Goal: Check status

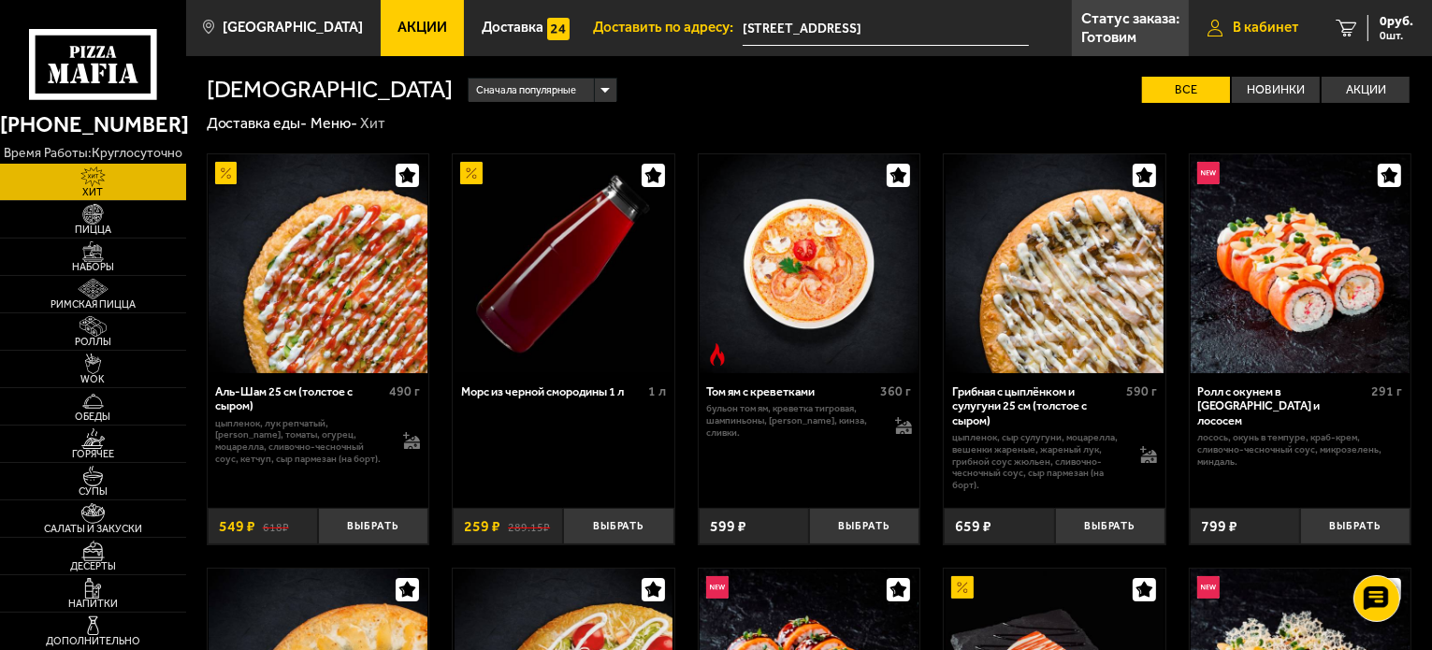
click at [1266, 38] on link "В кабинет" at bounding box center [1253, 28] width 128 height 56
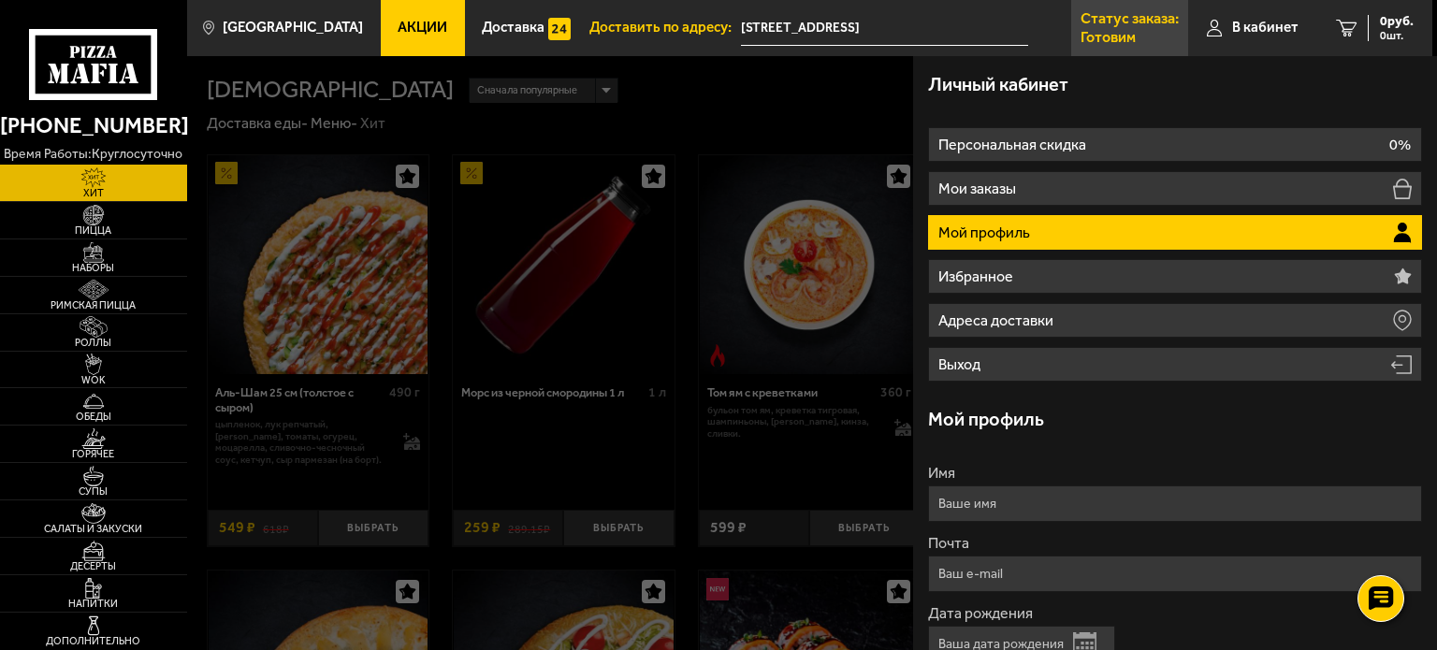
click at [1131, 30] on p "Готовим" at bounding box center [1107, 37] width 55 height 15
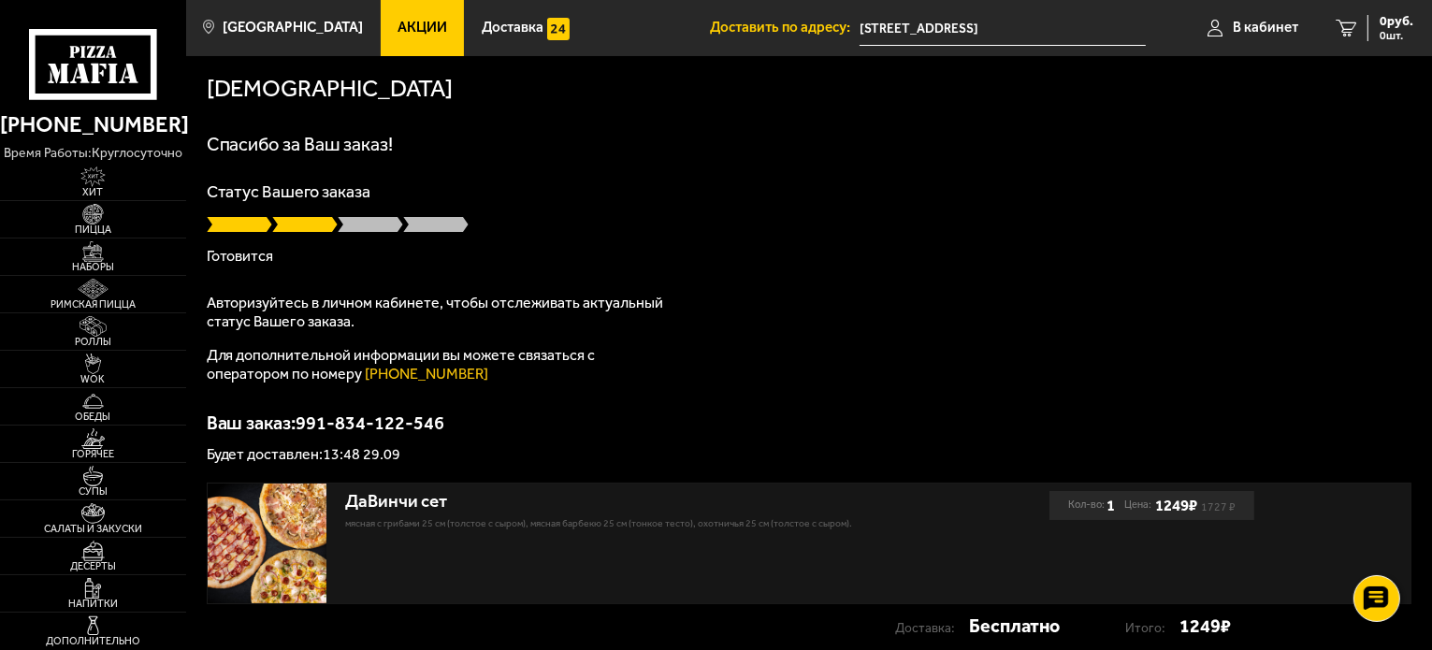
scroll to position [134, 0]
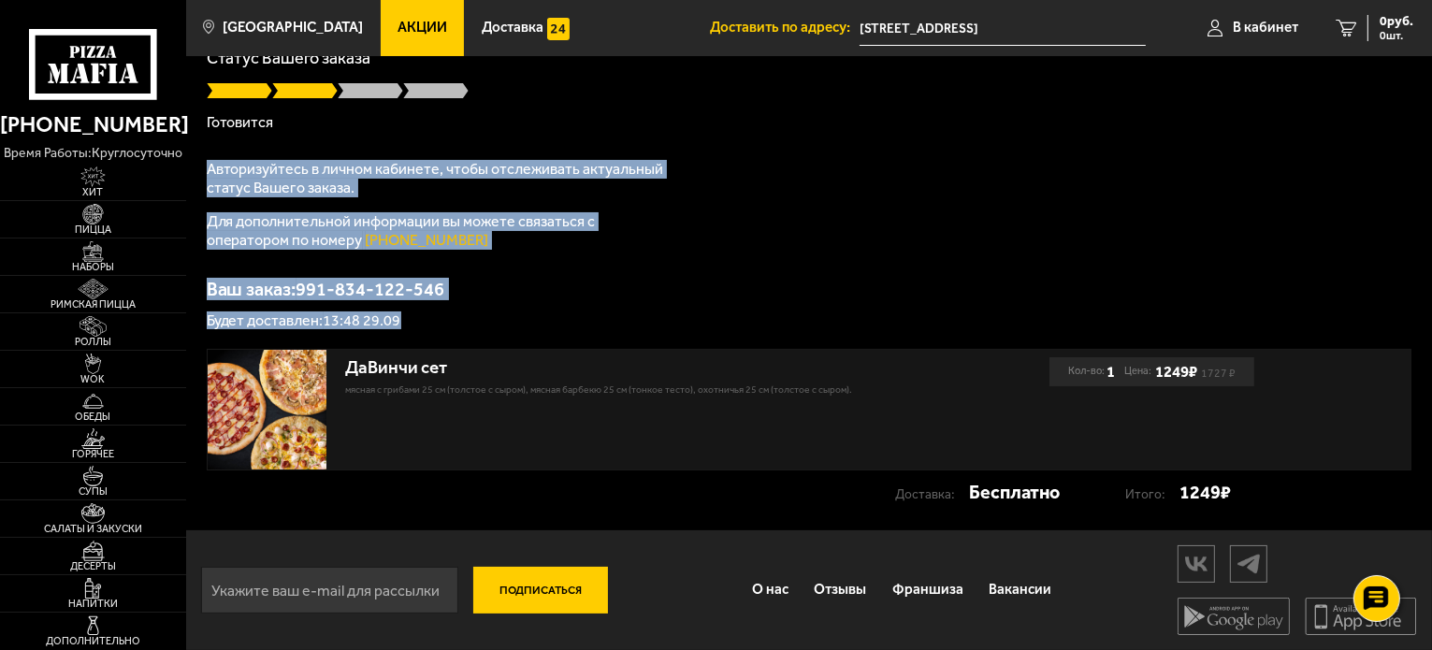
drag, startPoint x: 411, startPoint y: 325, endPoint x: 200, endPoint y: 171, distance: 260.4
click at [200, 171] on div "[DEMOGRAPHIC_DATA][PERSON_NAME] за Ваш заказ! Статус Вашего заказа [PERSON_NAME…" at bounding box center [809, 226] width 1246 height 608
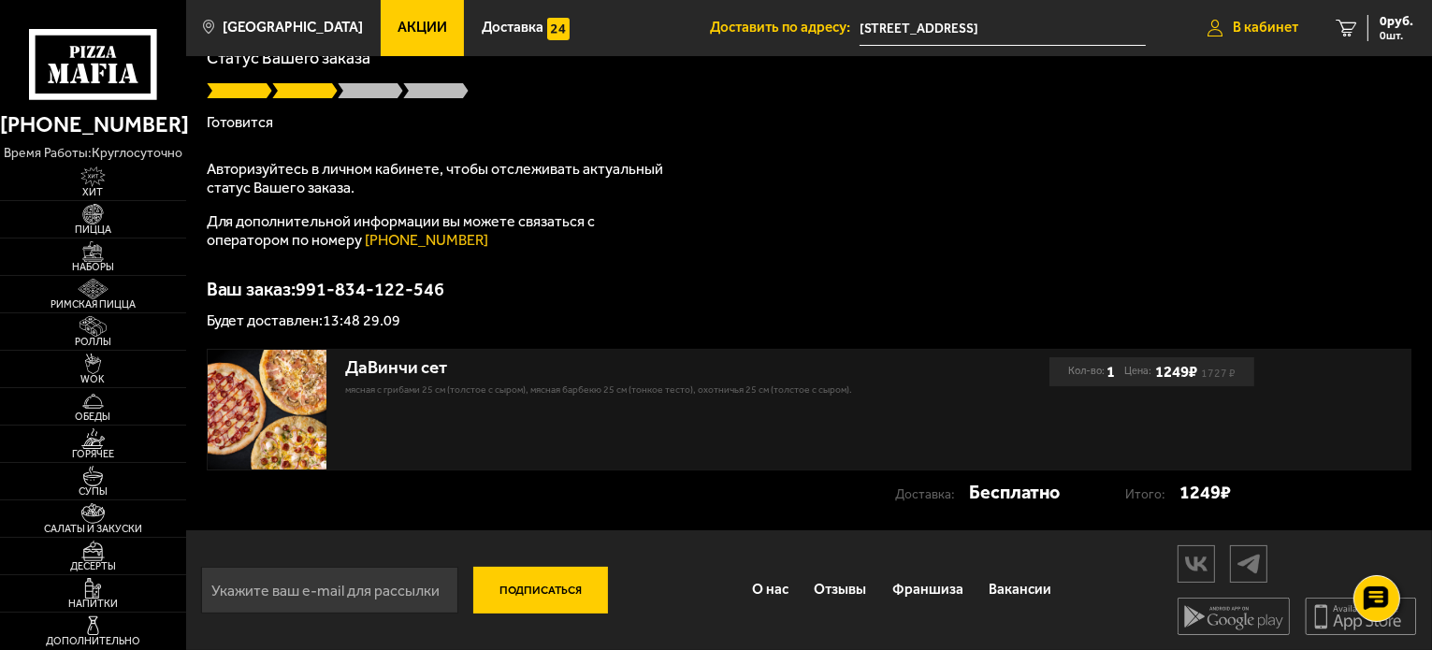
click at [1267, 29] on span "В кабинет" at bounding box center [1265, 28] width 65 height 14
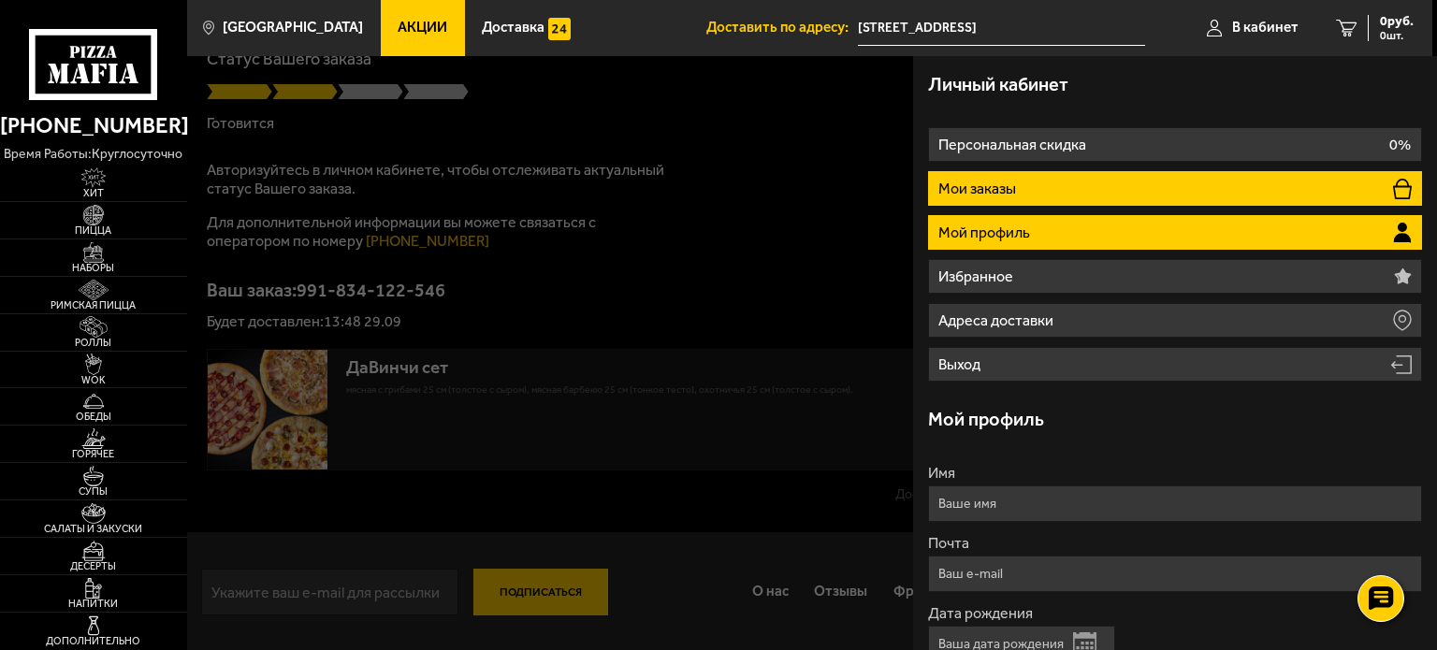
click at [985, 182] on p "Мои заказы" at bounding box center [978, 188] width 81 height 15
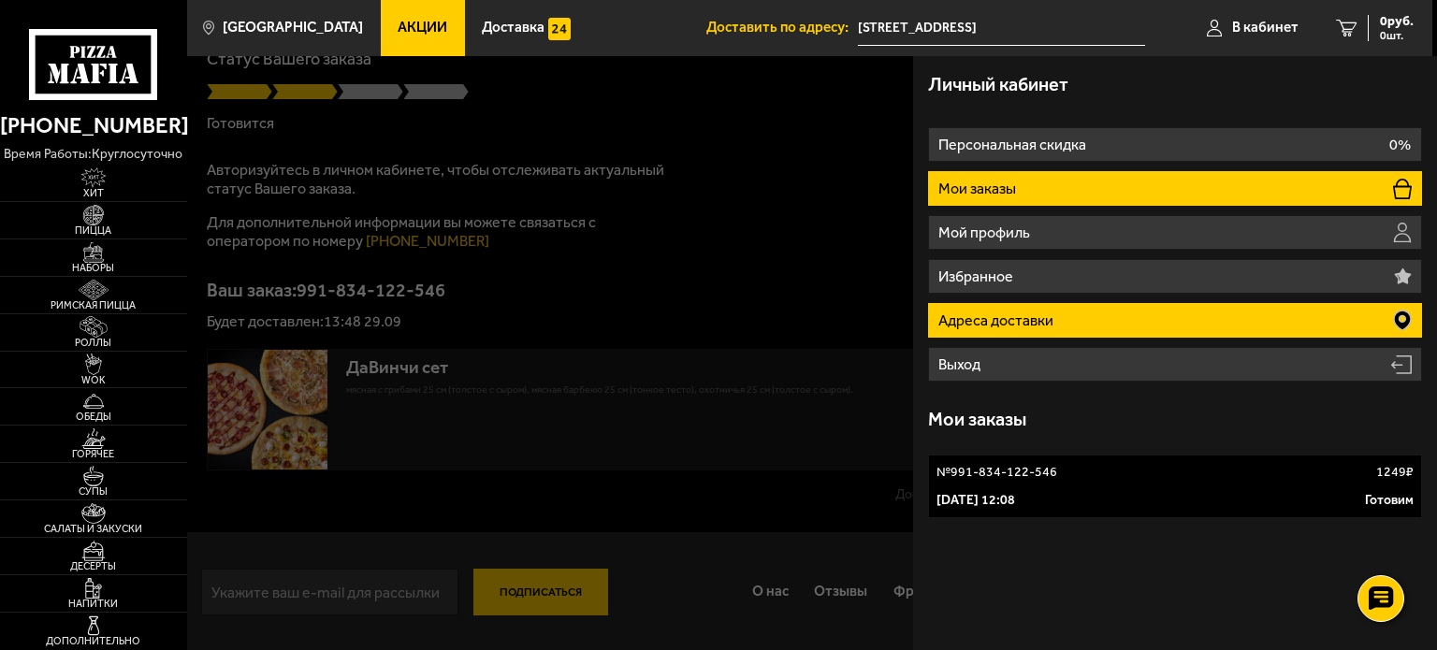
click at [1051, 313] on p "Адреса доставки" at bounding box center [997, 320] width 119 height 15
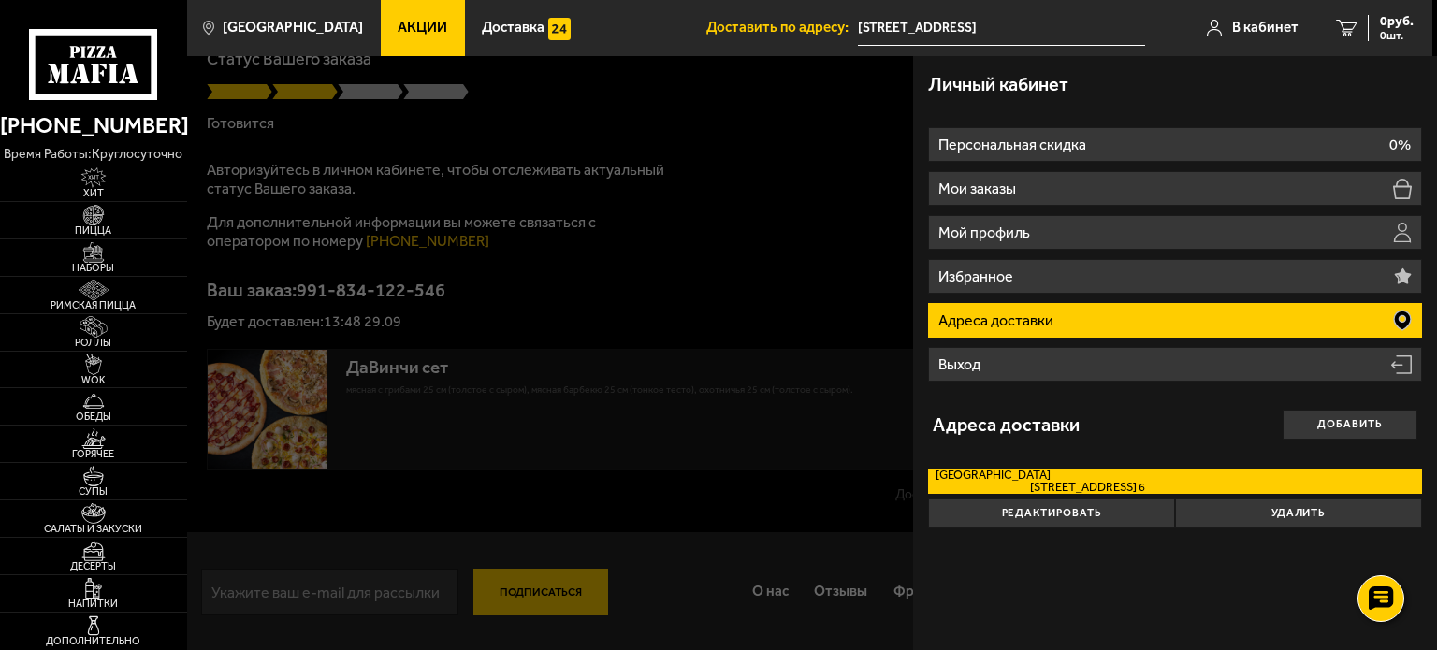
click at [757, 237] on div at bounding box center [905, 381] width 1437 height 650
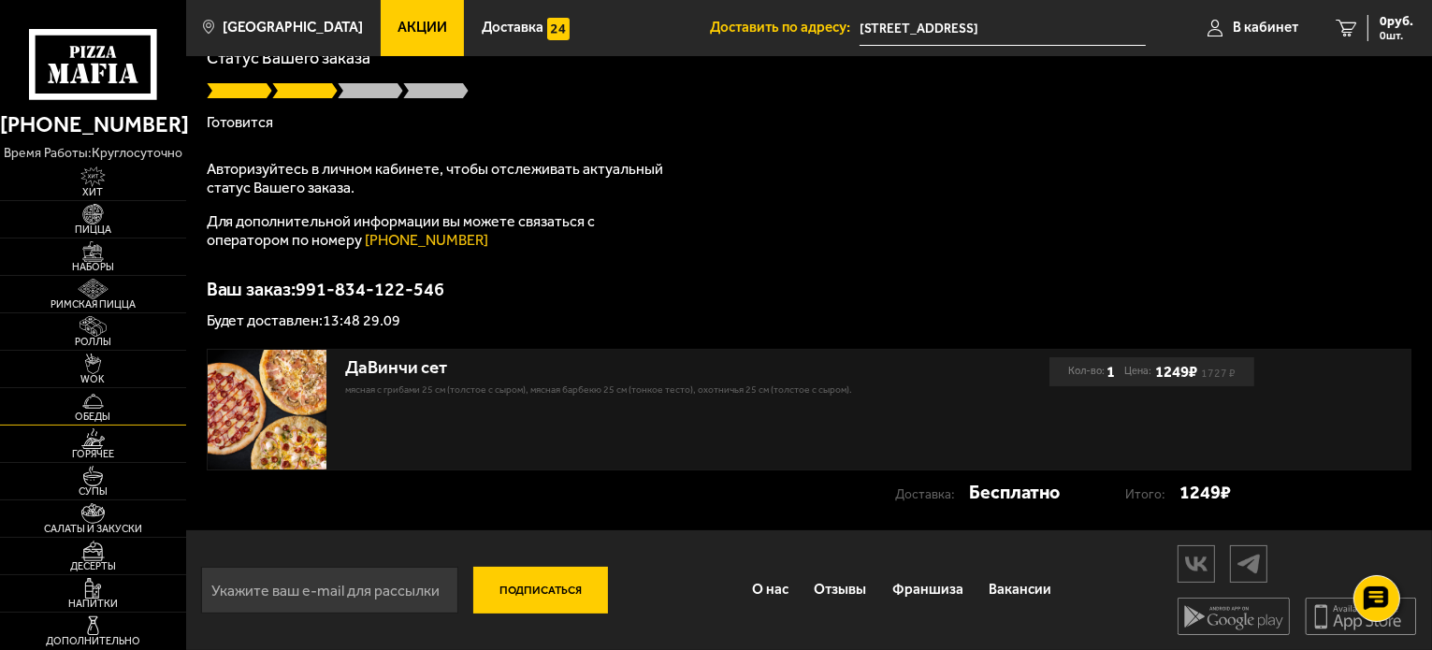
click at [86, 399] on img at bounding box center [93, 401] width 57 height 21
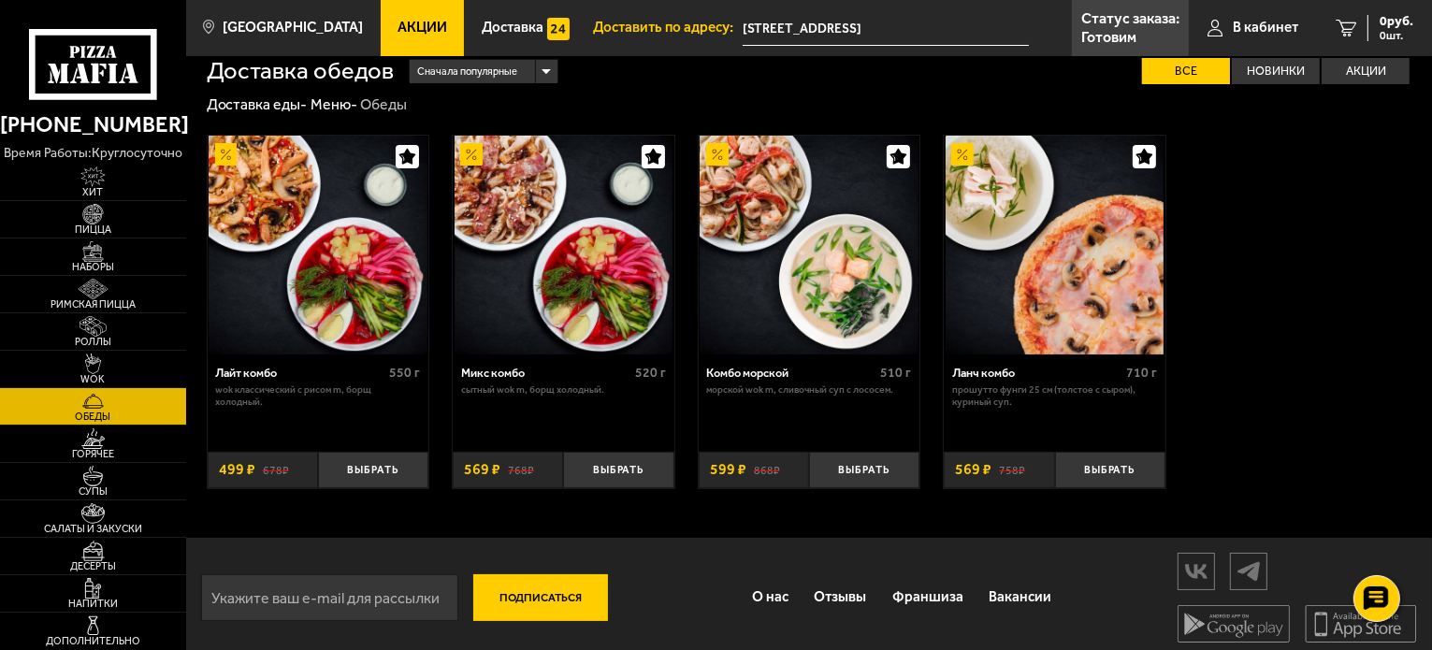
scroll to position [26, 0]
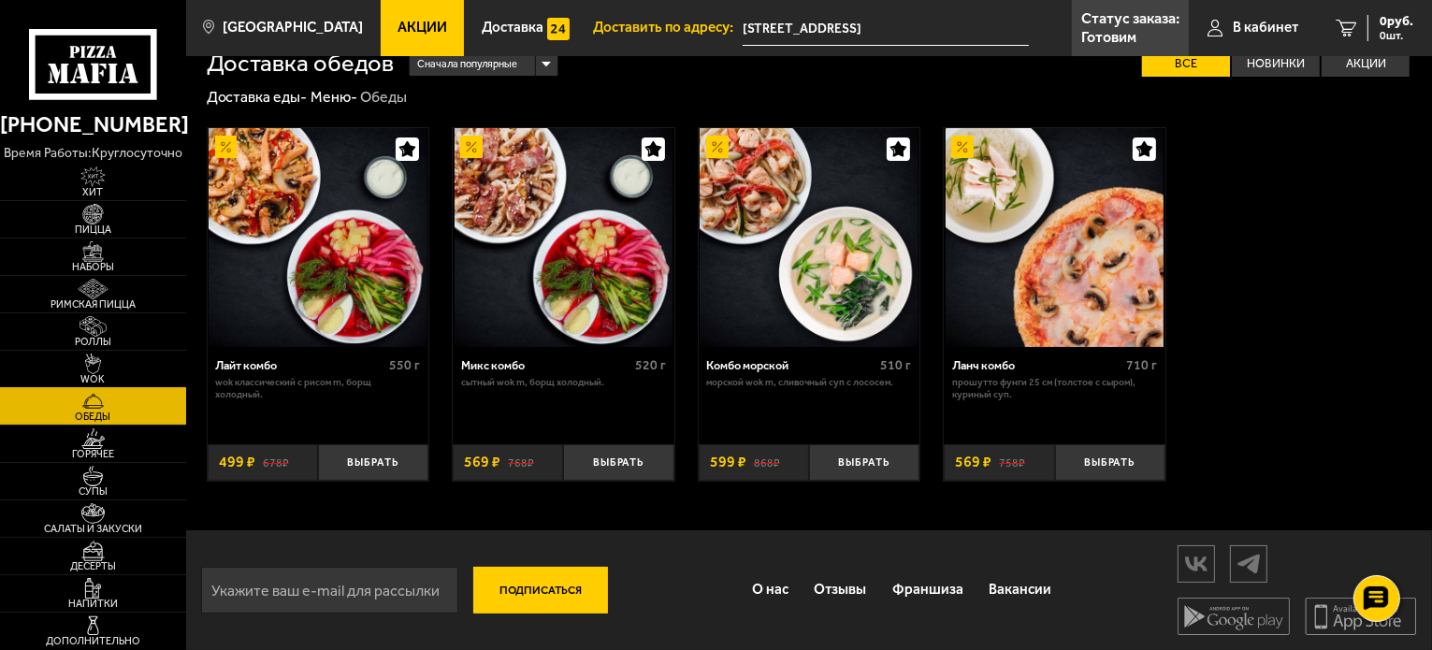
click at [105, 361] on img at bounding box center [93, 364] width 57 height 21
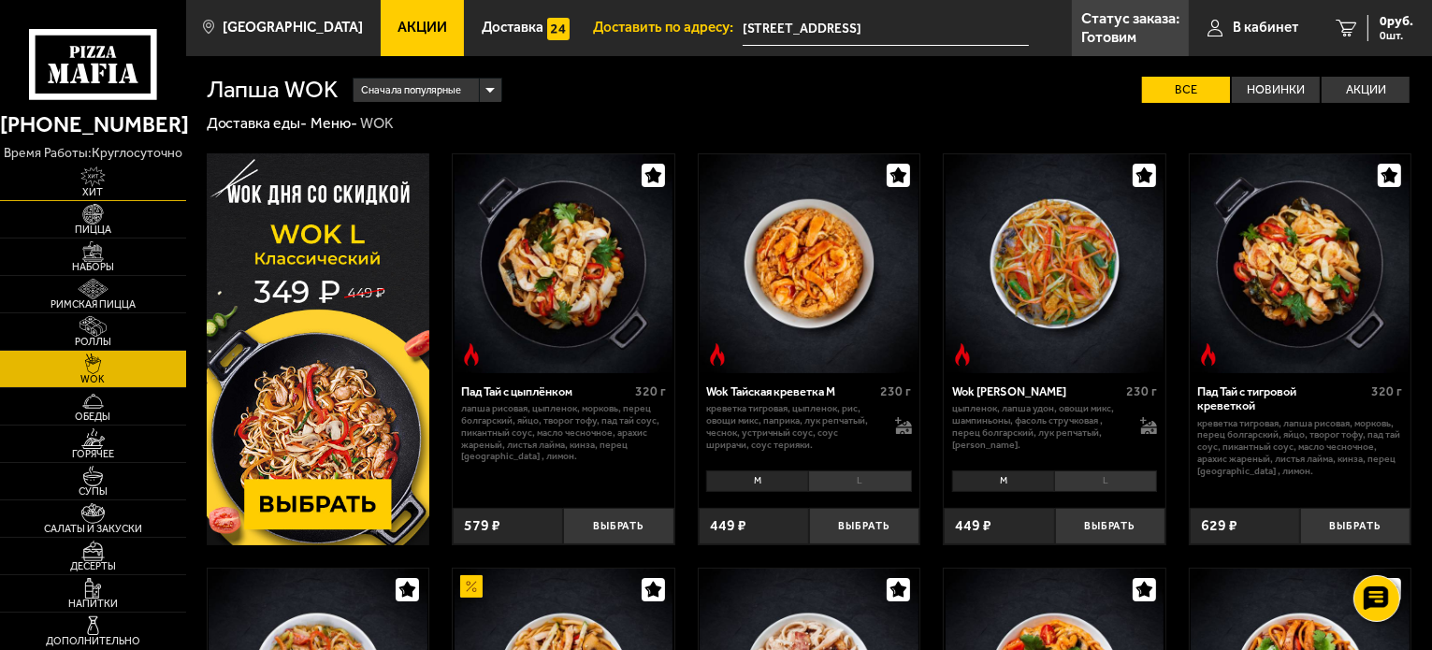
click at [109, 186] on img at bounding box center [93, 176] width 57 height 21
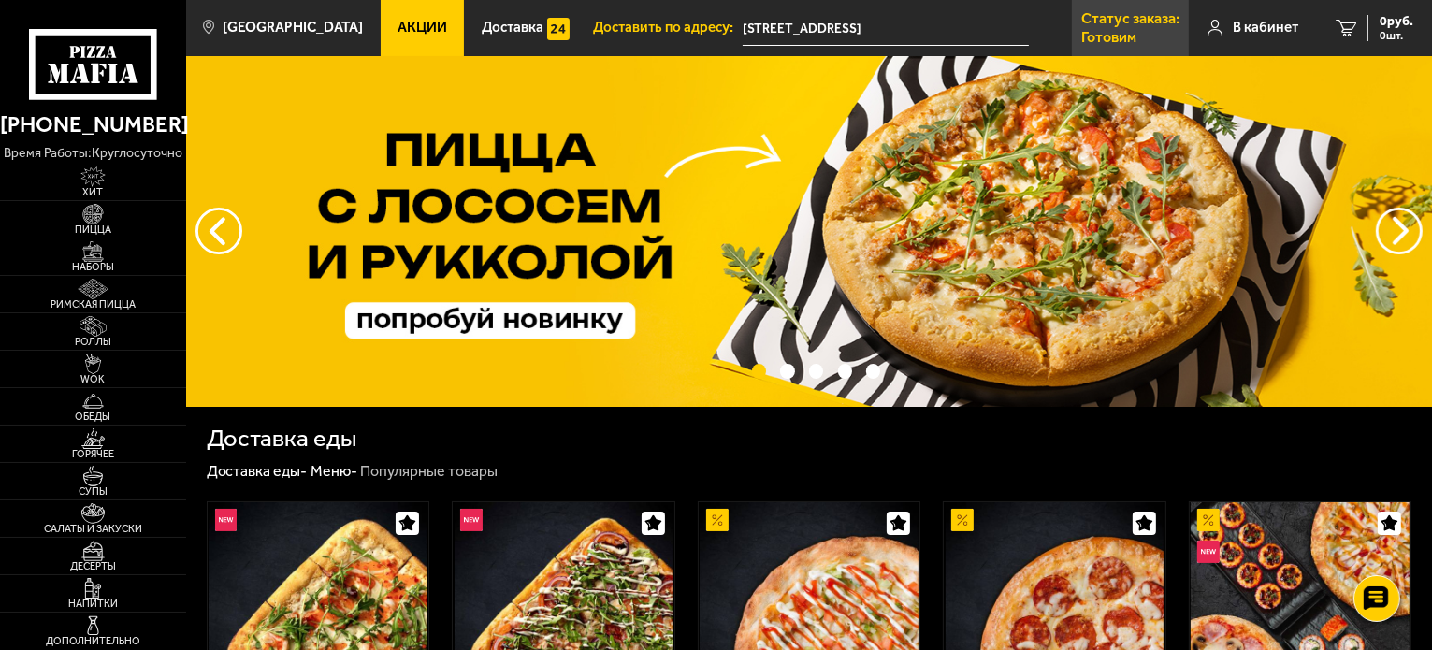
click at [1136, 17] on p "Статус заказа:" at bounding box center [1130, 18] width 98 height 15
click at [1104, 30] on p "В пути" at bounding box center [1103, 37] width 45 height 15
